Goal: Find specific page/section: Find specific page/section

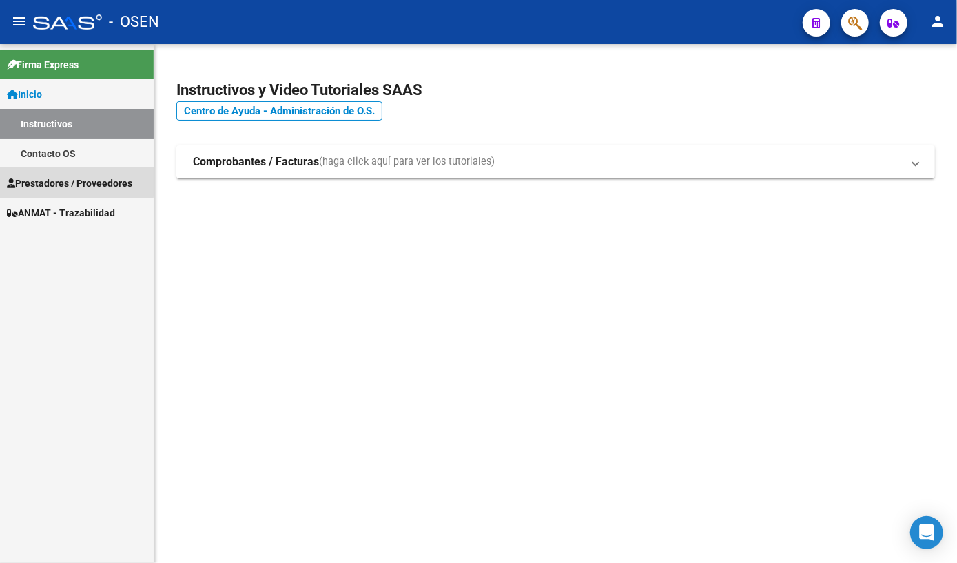
click at [48, 180] on span "Prestadores / Proveedores" at bounding box center [69, 183] width 125 height 15
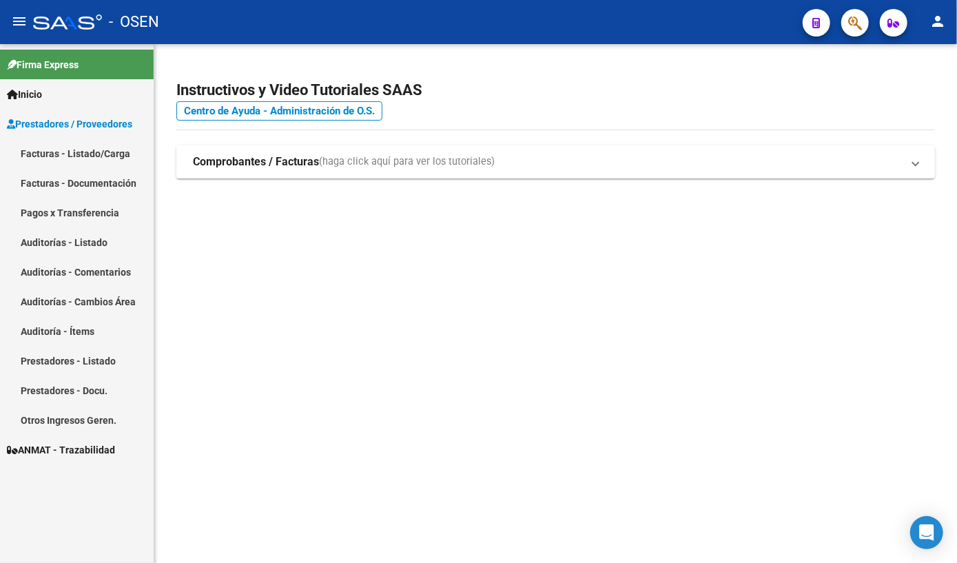
click at [56, 365] on link "Prestadores - Listado" at bounding box center [77, 361] width 154 height 30
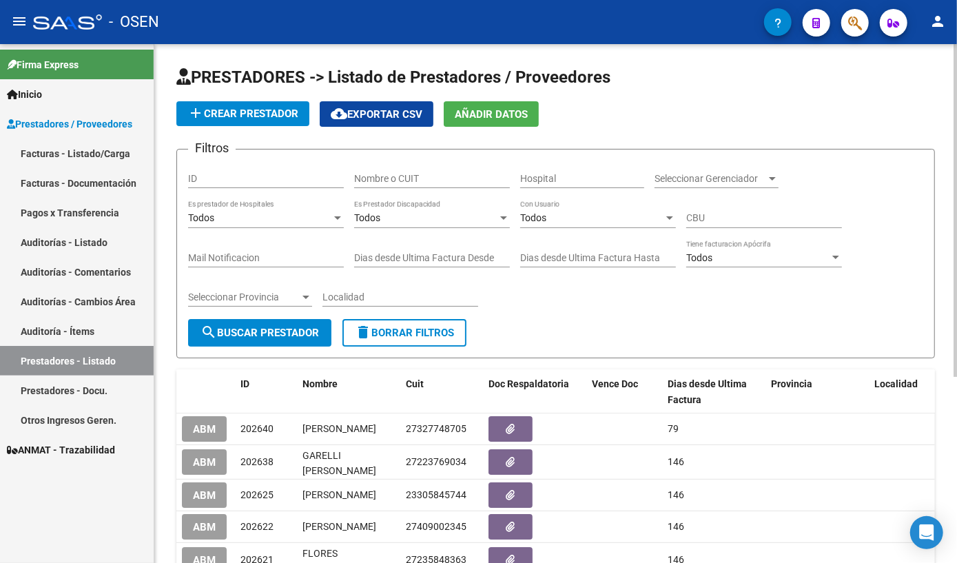
click at [446, 175] on input "Nombre o CUIT" at bounding box center [432, 179] width 156 height 12
click at [402, 177] on input "Nombre o CUIT" at bounding box center [432, 179] width 156 height 12
paste input "30-70979946-7"
click at [364, 177] on input "30-70979946-7" at bounding box center [432, 179] width 156 height 12
click at [268, 336] on span "search Buscar Prestador" at bounding box center [259, 332] width 118 height 12
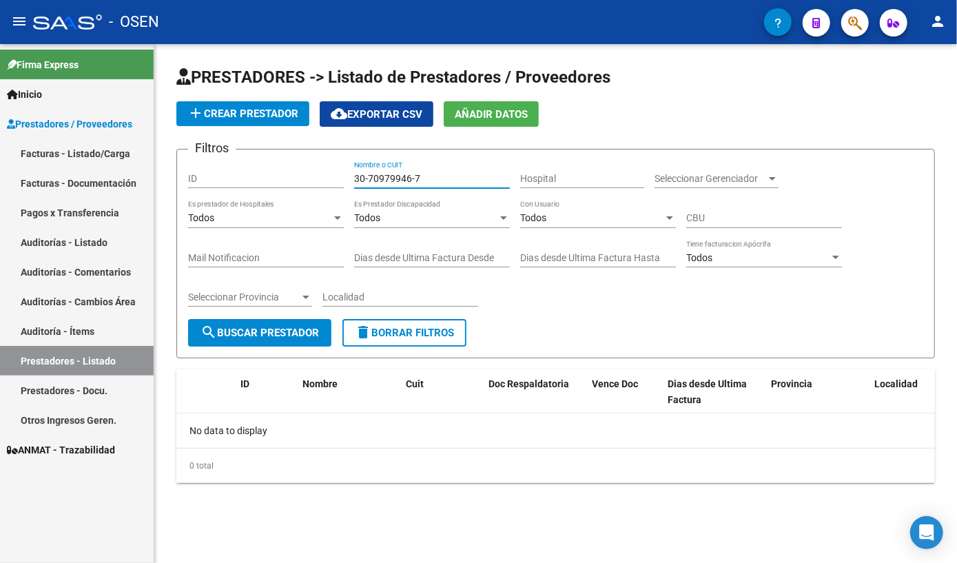
click at [369, 176] on input "30-70979946-7" at bounding box center [432, 179] width 156 height 12
click at [413, 173] on input "3070979946-7" at bounding box center [432, 179] width 156 height 12
type input "30709799467"
click at [251, 332] on span "search Buscar Prestador" at bounding box center [259, 332] width 118 height 12
click at [62, 391] on link "Prestadores - Docu." at bounding box center [77, 390] width 154 height 30
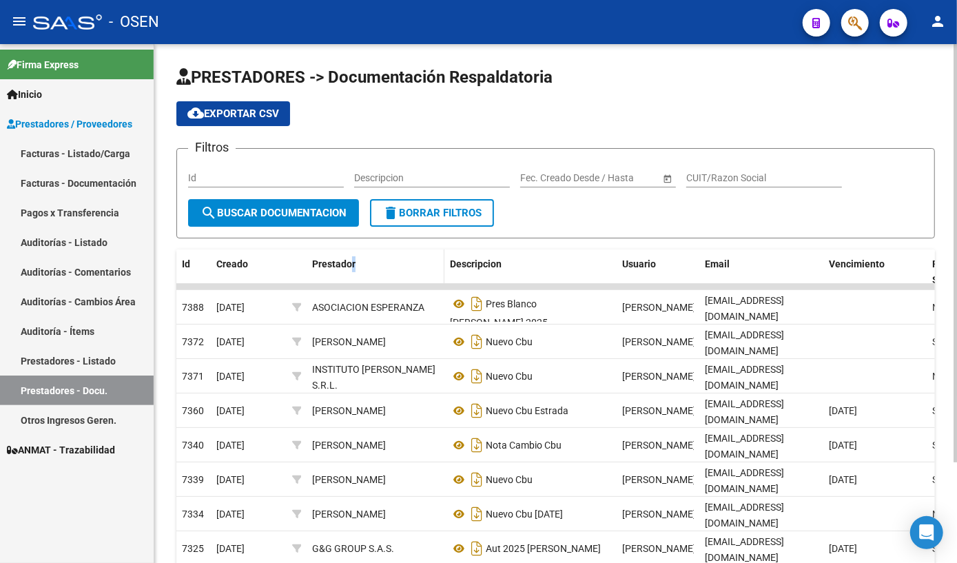
click at [351, 264] on div "Prestador" at bounding box center [375, 264] width 127 height 16
click at [324, 265] on span "Prestador" at bounding box center [333, 263] width 43 height 11
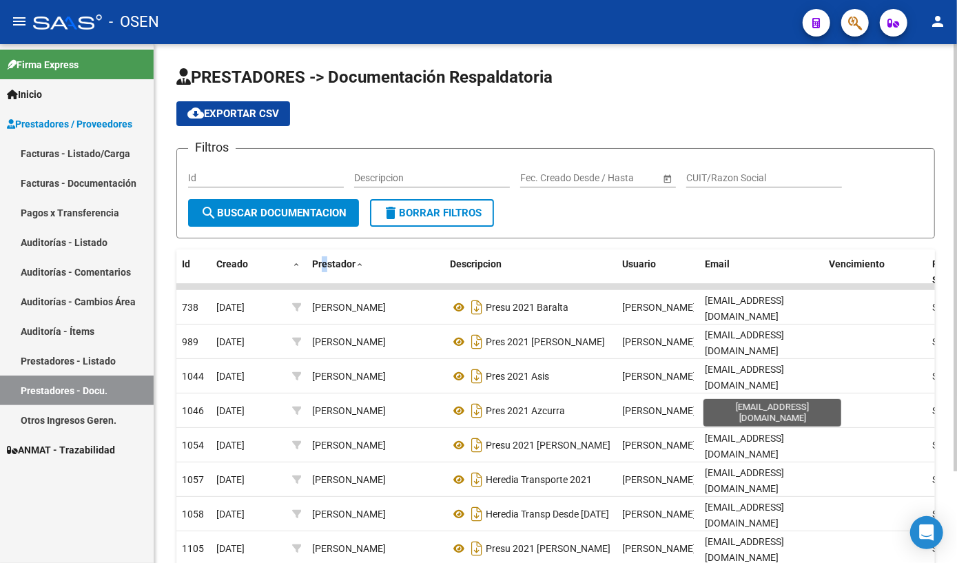
scroll to position [112, 0]
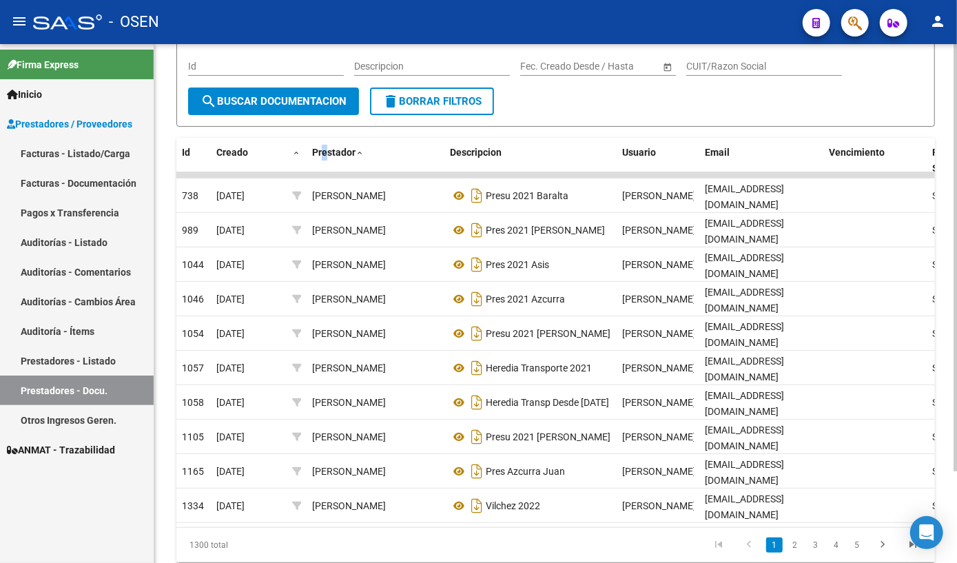
click at [795, 537] on link "2" at bounding box center [795, 544] width 17 height 15
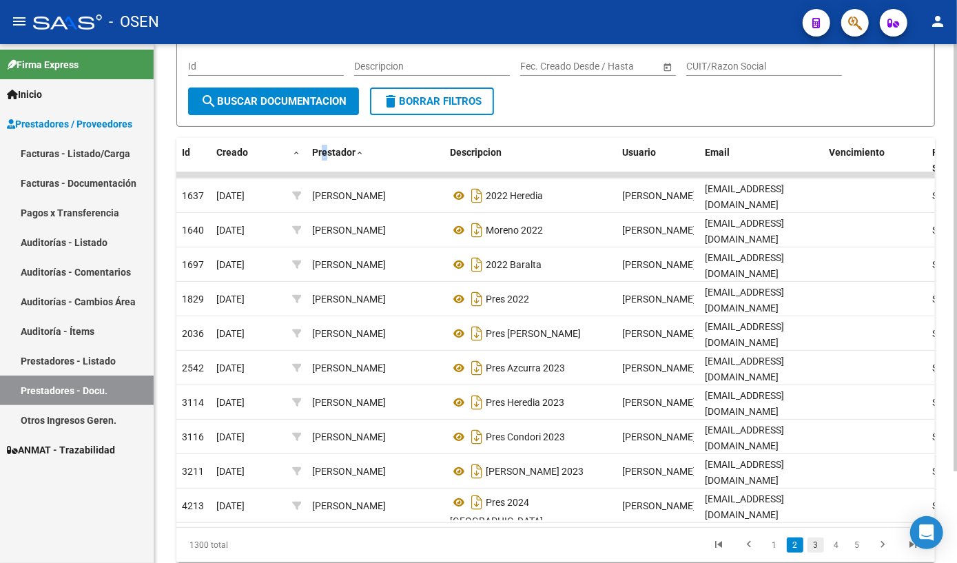
click at [813, 537] on link "3" at bounding box center [815, 544] width 17 height 15
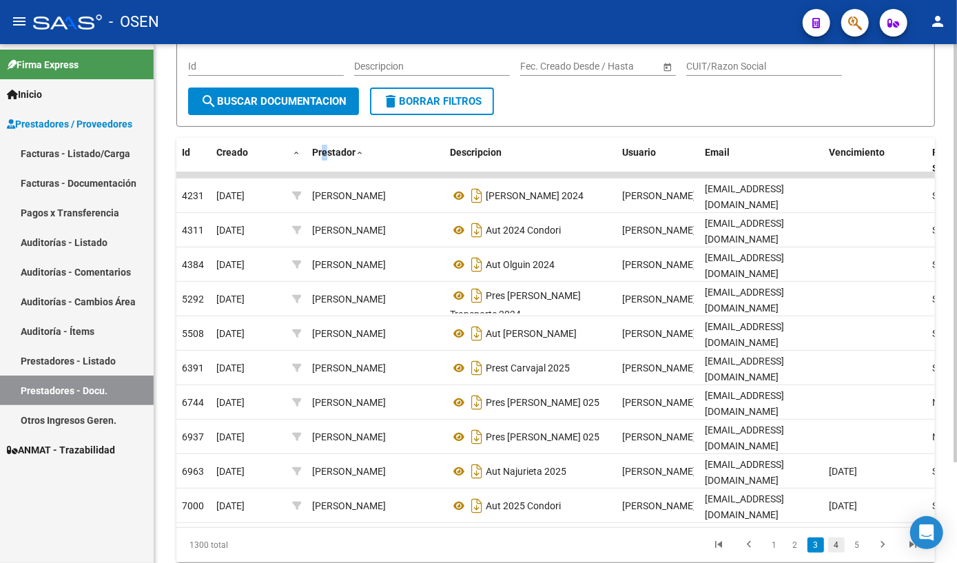
click at [836, 537] on link "4" at bounding box center [836, 544] width 17 height 15
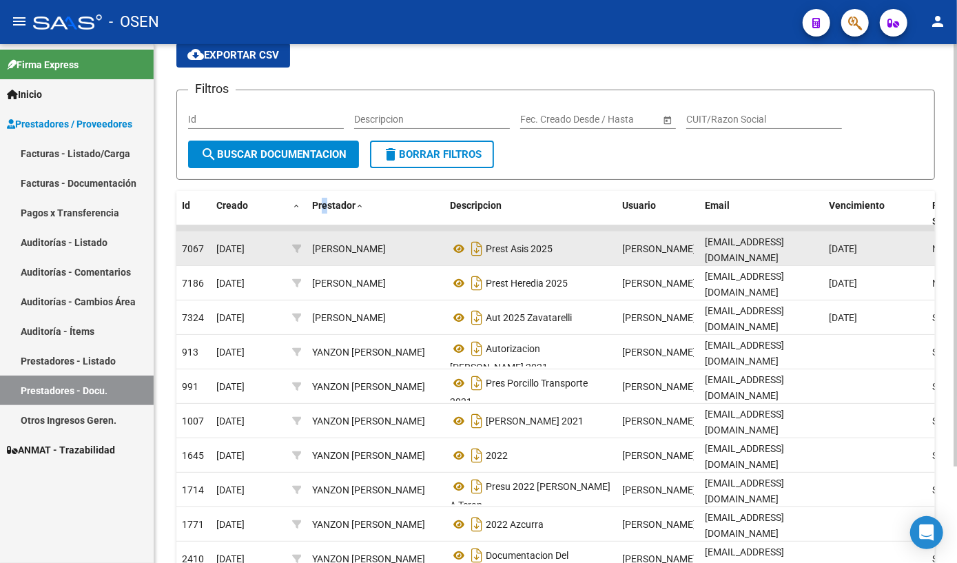
scroll to position [118, 0]
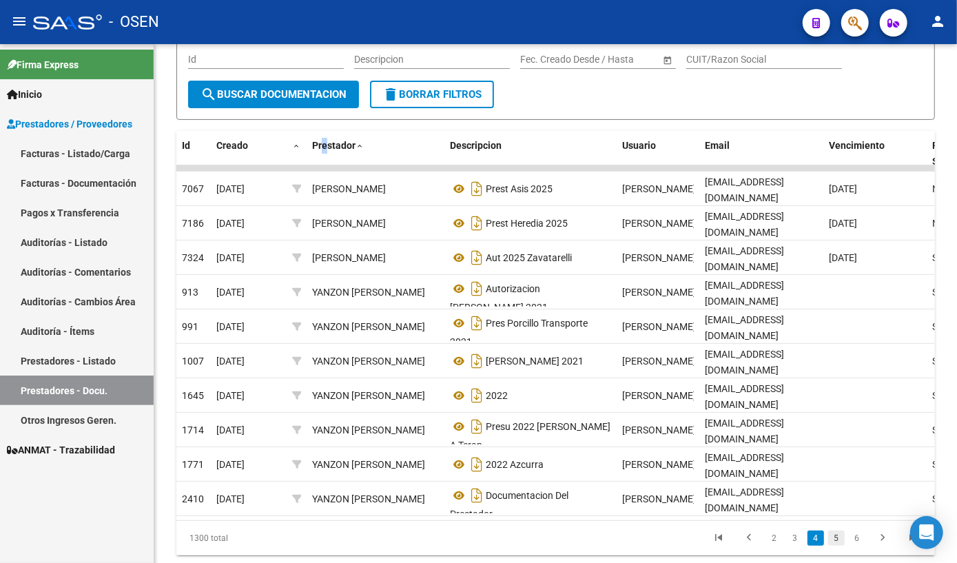
click at [836, 530] on link "5" at bounding box center [836, 537] width 17 height 15
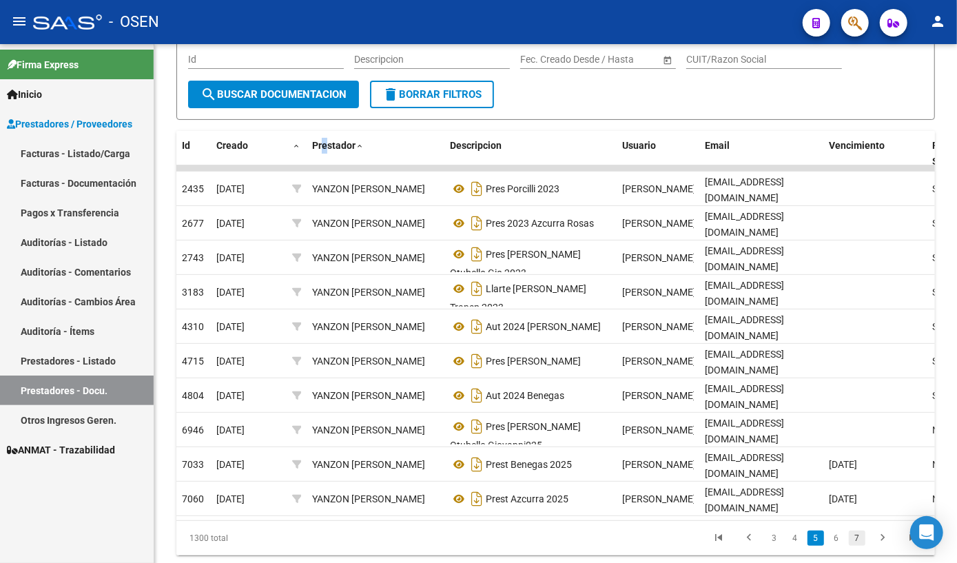
click at [858, 530] on link "7" at bounding box center [857, 537] width 17 height 15
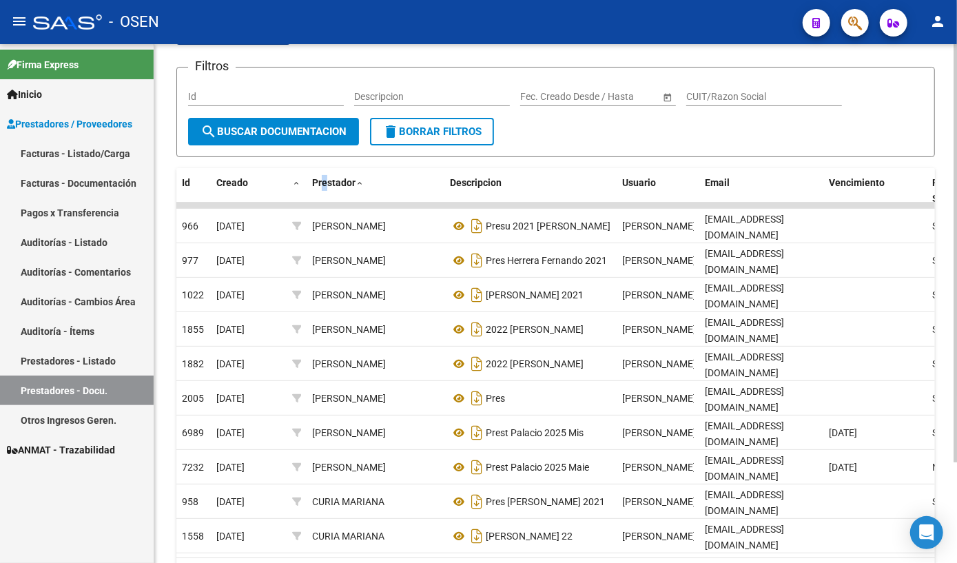
scroll to position [125, 0]
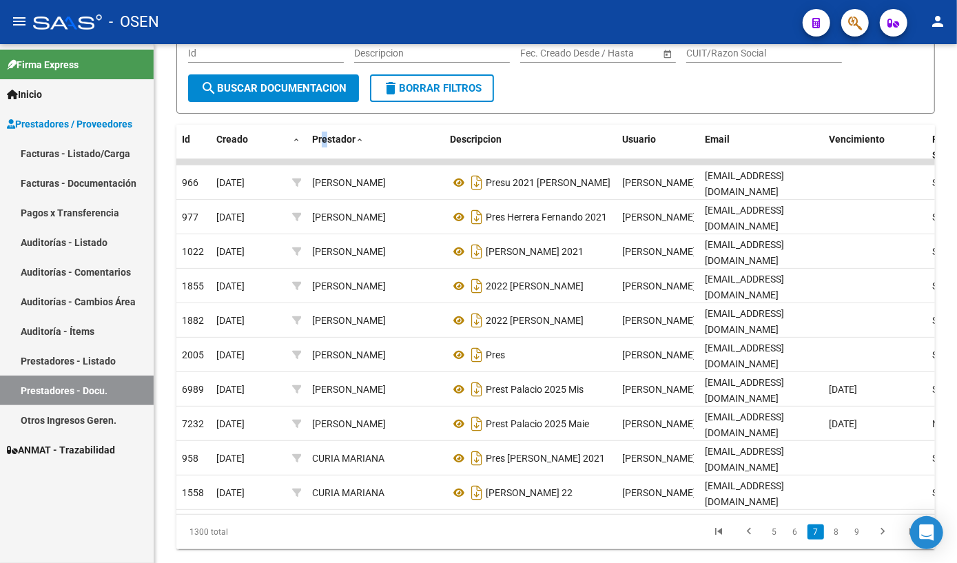
click at [827, 520] on li "8" at bounding box center [836, 531] width 21 height 23
click at [835, 524] on link "8" at bounding box center [836, 531] width 17 height 15
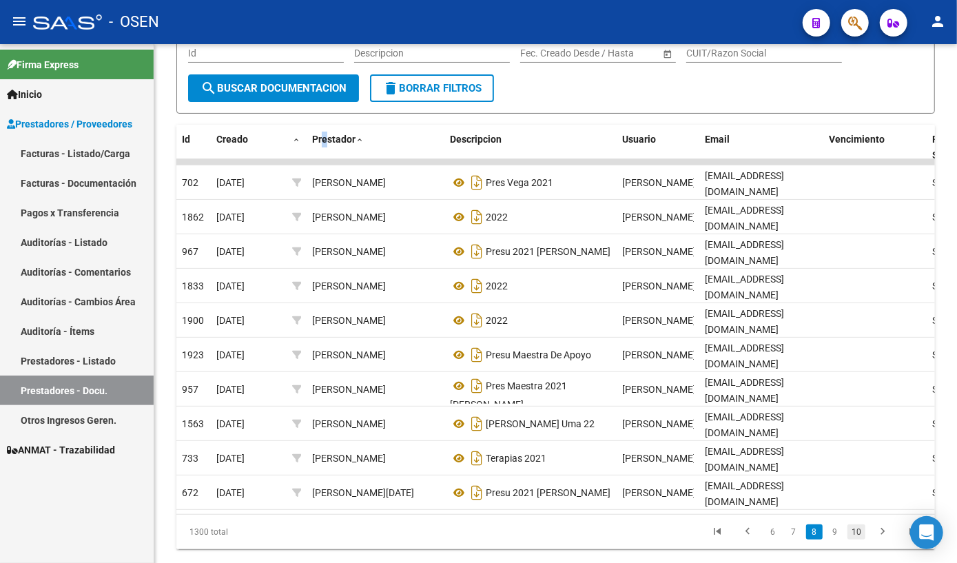
click at [857, 524] on link "10" at bounding box center [856, 531] width 18 height 15
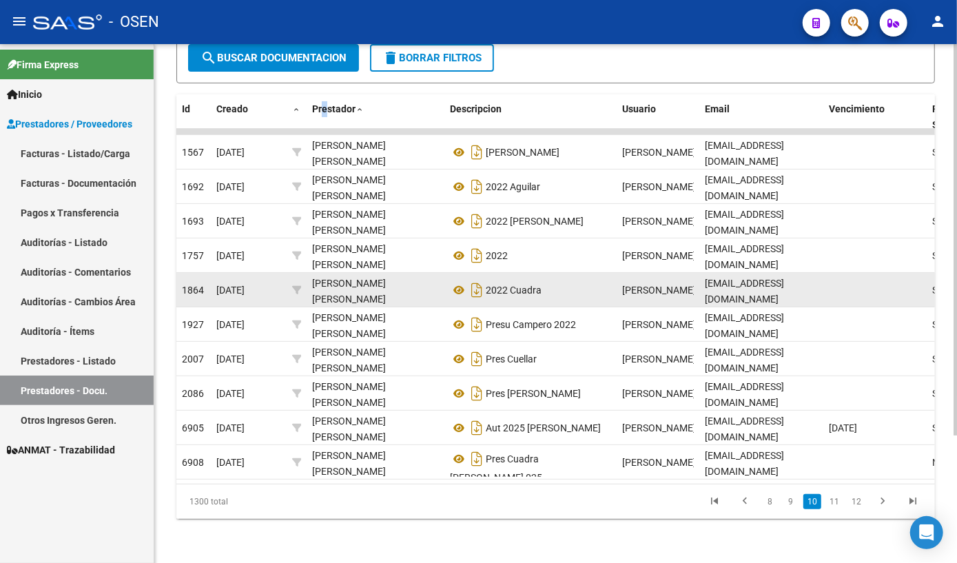
scroll to position [0, 0]
